Goal: Use online tool/utility: Utilize a website feature to perform a specific function

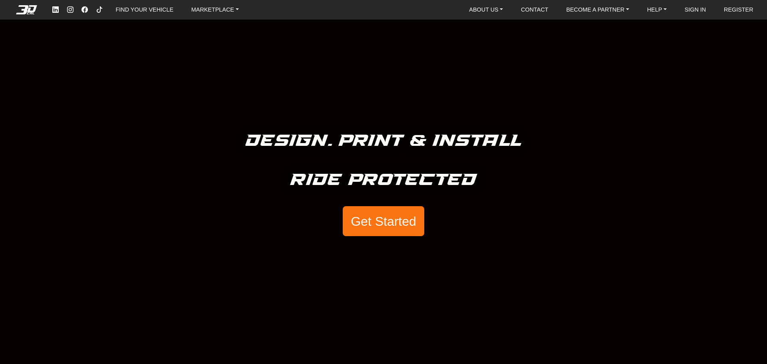
click at [373, 222] on button "Get Started" at bounding box center [383, 221] width 81 height 30
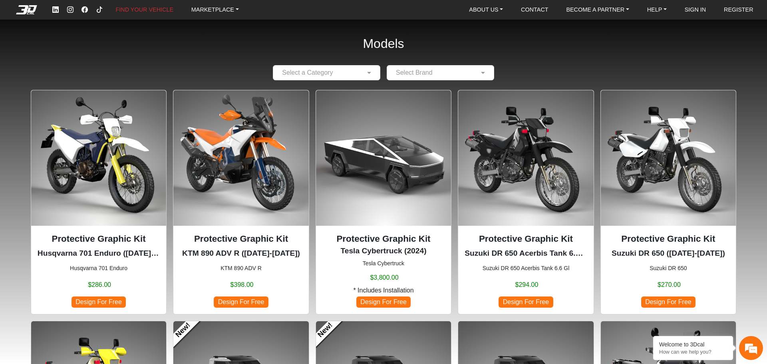
click at [309, 74] on input "text" at bounding box center [318, 73] width 83 height 10
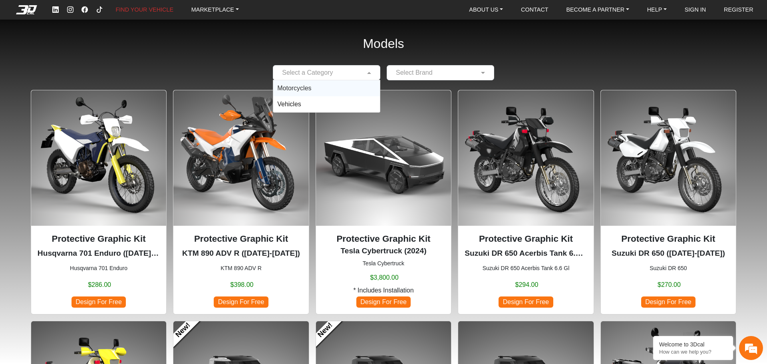
click at [346, 87] on div "Motorcycles" at bounding box center [326, 88] width 107 height 16
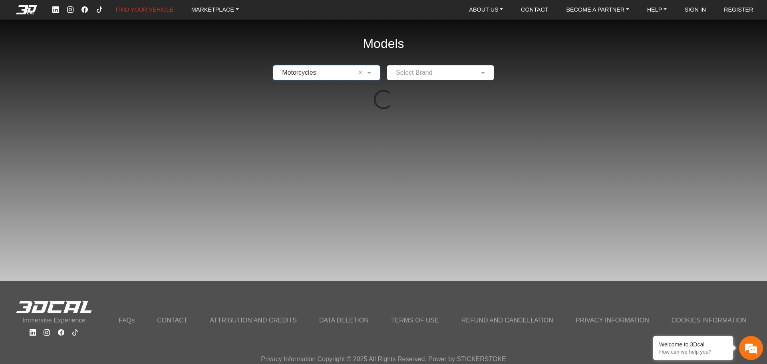
click at [441, 70] on input "text" at bounding box center [432, 73] width 83 height 10
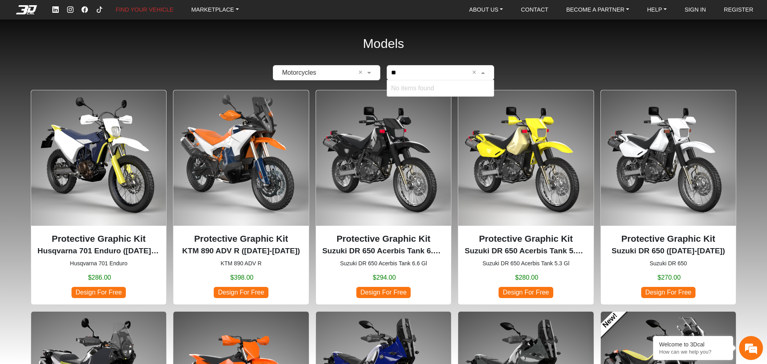
type input "***"
drag, startPoint x: 426, startPoint y: 67, endPoint x: 335, endPoint y: 72, distance: 90.8
click at [342, 72] on div "× Motorcycles × *** × No items found" at bounding box center [384, 72] width 716 height 15
type input "***"
click at [416, 89] on span "KTM" at bounding box center [440, 86] width 99 height 6
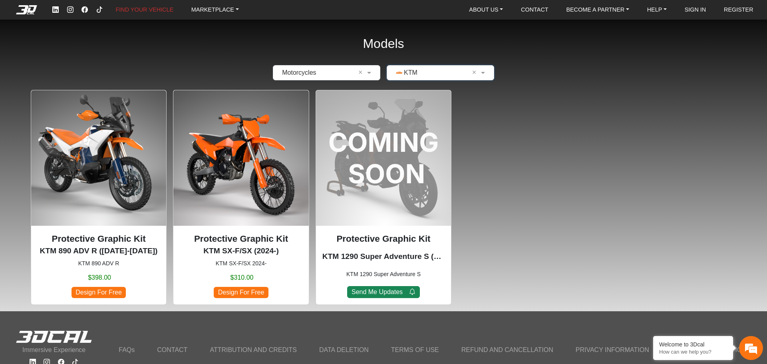
click at [243, 241] on p "Protective Graphic Kit" at bounding box center [241, 239] width 122 height 14
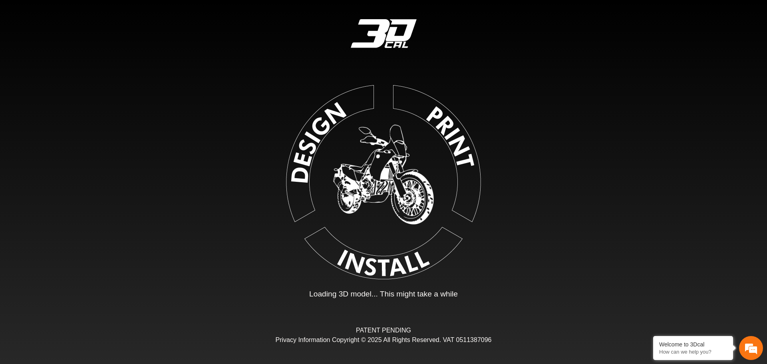
type input "*"
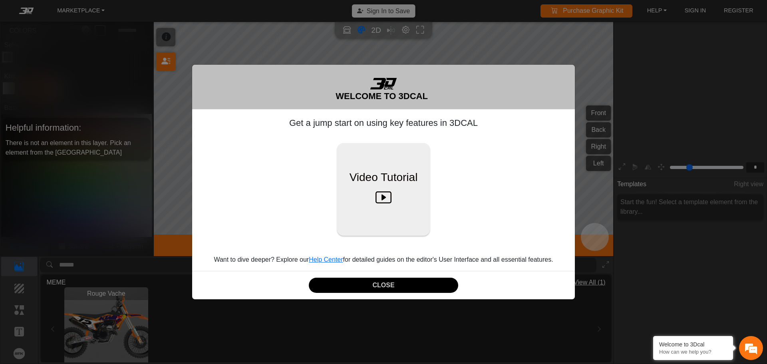
scroll to position [132, 123]
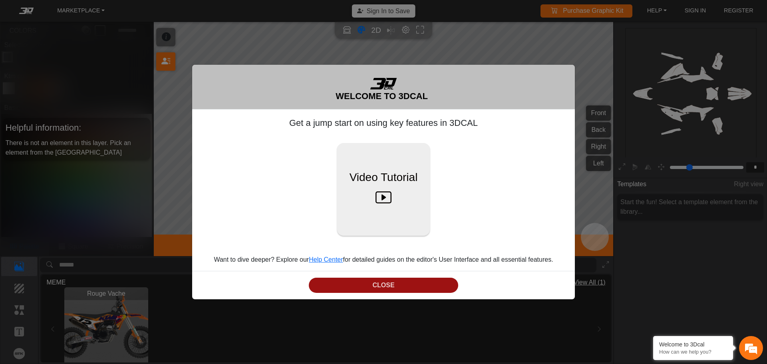
click at [382, 284] on button "CLOSE" at bounding box center [383, 286] width 149 height 16
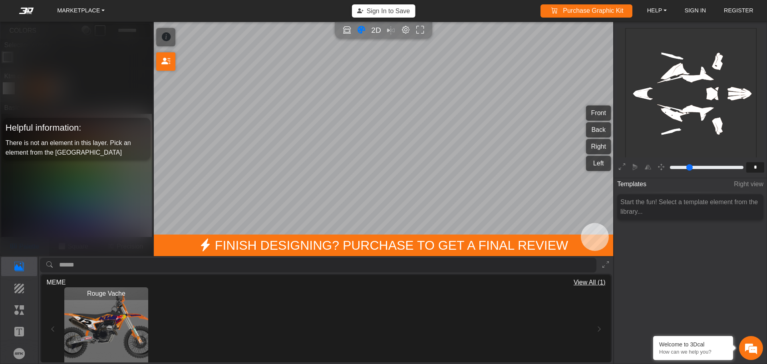
click at [108, 312] on img "View Rouge Vache" at bounding box center [106, 329] width 84 height 84
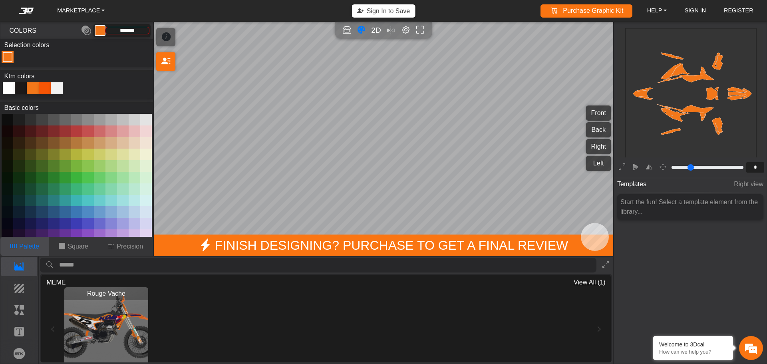
click at [20, 87] on div at bounding box center [21, 88] width 12 height 12
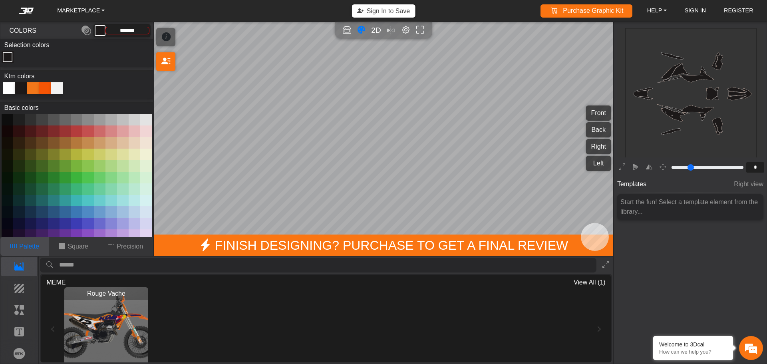
click at [52, 91] on div at bounding box center [57, 88] width 12 height 12
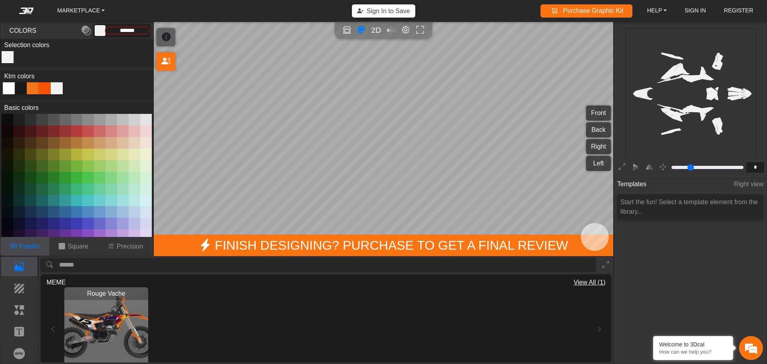
click at [47, 327] on div "Rouge Vache Loading..." at bounding box center [325, 329] width 559 height 84
click at [56, 279] on span "MEME" at bounding box center [55, 283] width 19 height 10
click at [587, 279] on span "View All (1)" at bounding box center [590, 283] width 32 height 10
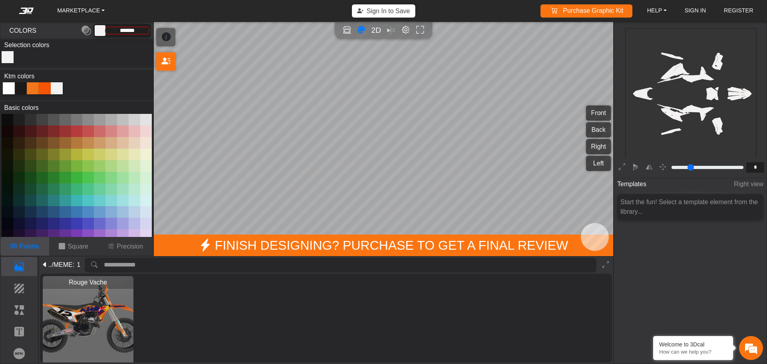
click at [46, 263] on icon at bounding box center [45, 265] width 6 height 10
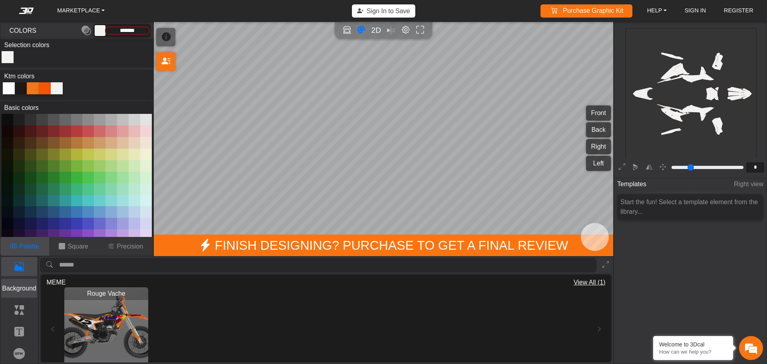
click at [16, 289] on p "Background" at bounding box center [20, 289] width 36 height 10
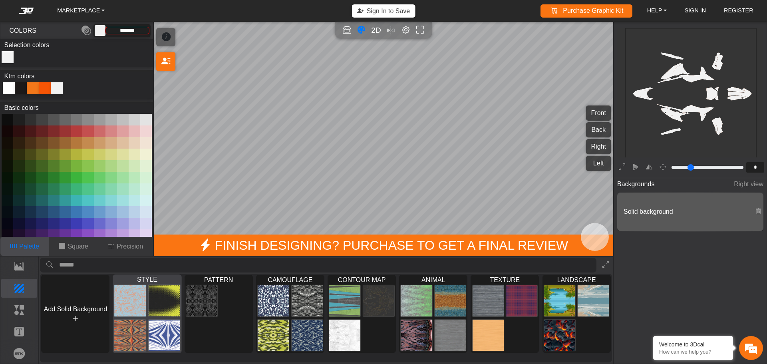
click at [133, 298] on img at bounding box center [130, 301] width 32 height 32
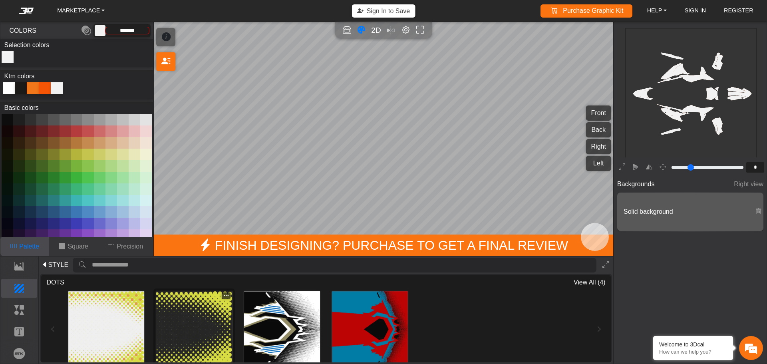
click at [183, 311] on img at bounding box center [194, 329] width 76 height 76
type input "*********"
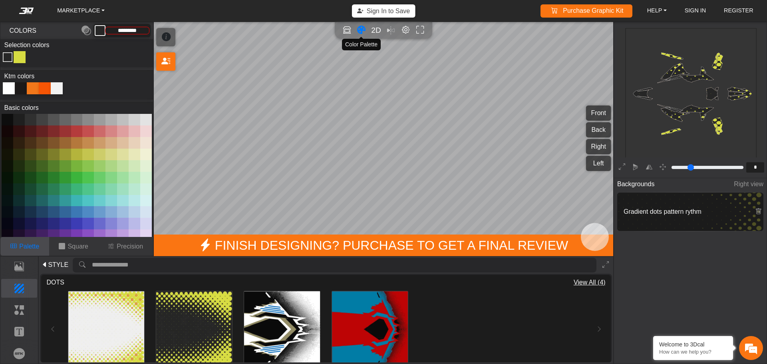
click at [362, 31] on icon "Color tool" at bounding box center [361, 30] width 8 height 9
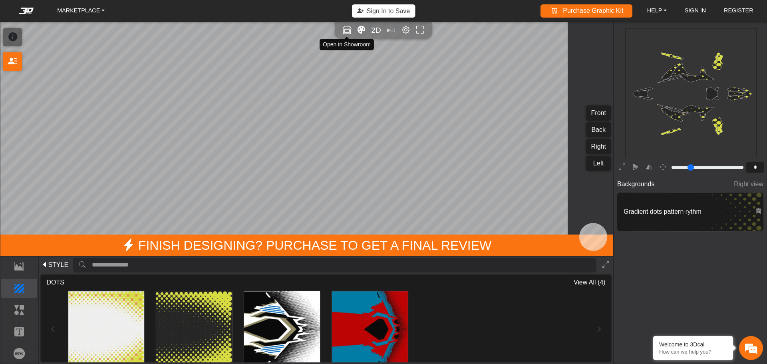
type input "*"
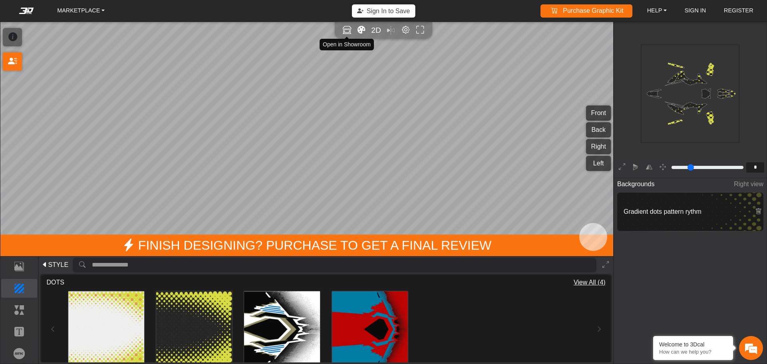
click at [346, 32] on icon "Open in Showroom" at bounding box center [347, 30] width 8 height 9
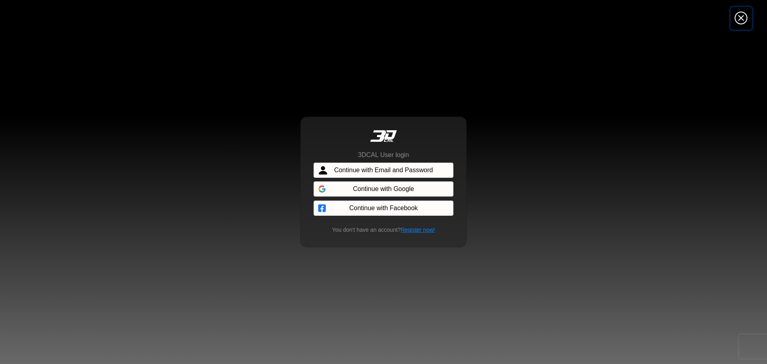
click at [744, 24] on icon "Close" at bounding box center [741, 18] width 13 height 14
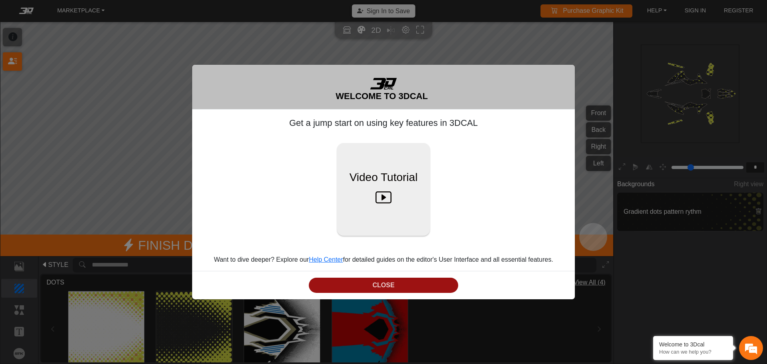
click at [380, 292] on button "CLOSE" at bounding box center [383, 286] width 149 height 16
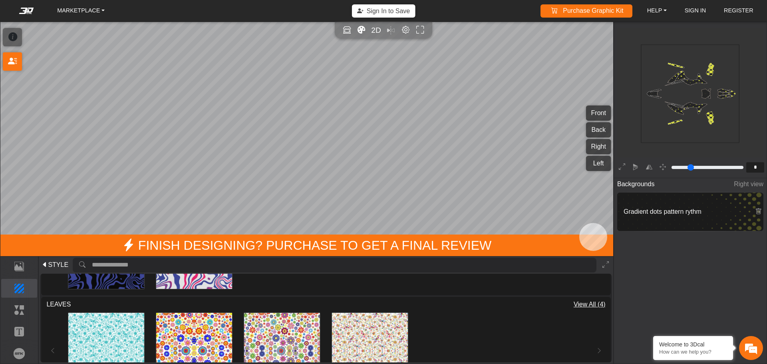
scroll to position [187, 0]
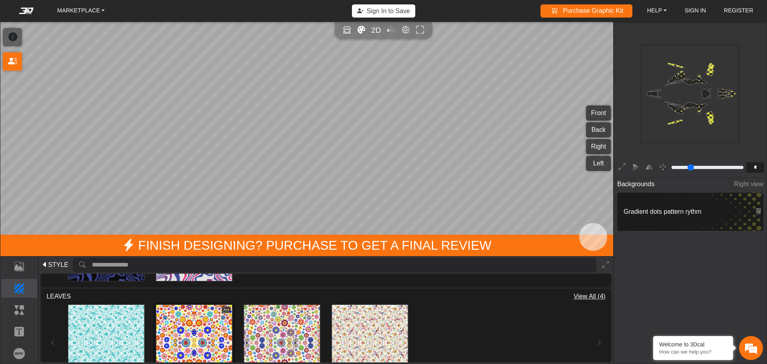
click at [201, 327] on img at bounding box center [194, 343] width 76 height 76
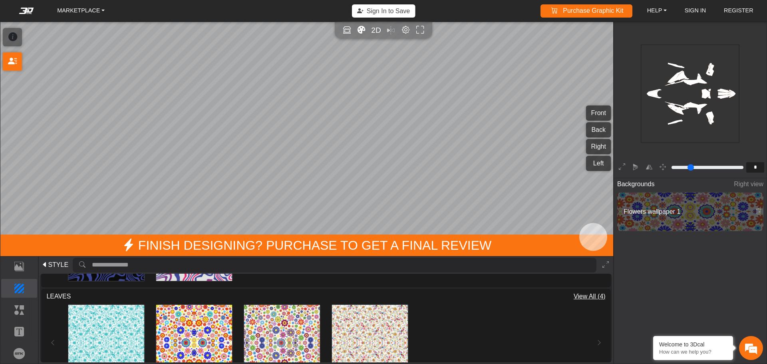
type input "*"
type input "*********"
